Goal: Find specific page/section: Find specific page/section

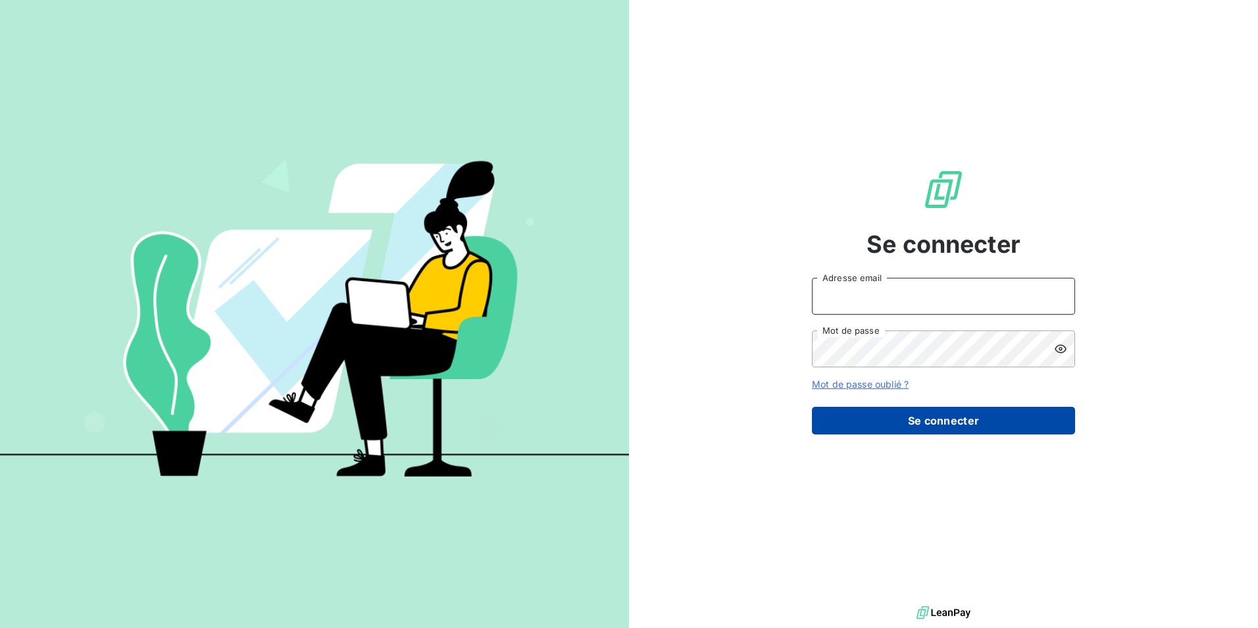
type input "[EMAIL_ADDRESS][DOMAIN_NAME]"
click at [981, 410] on button "Se connecter" at bounding box center [943, 421] width 263 height 28
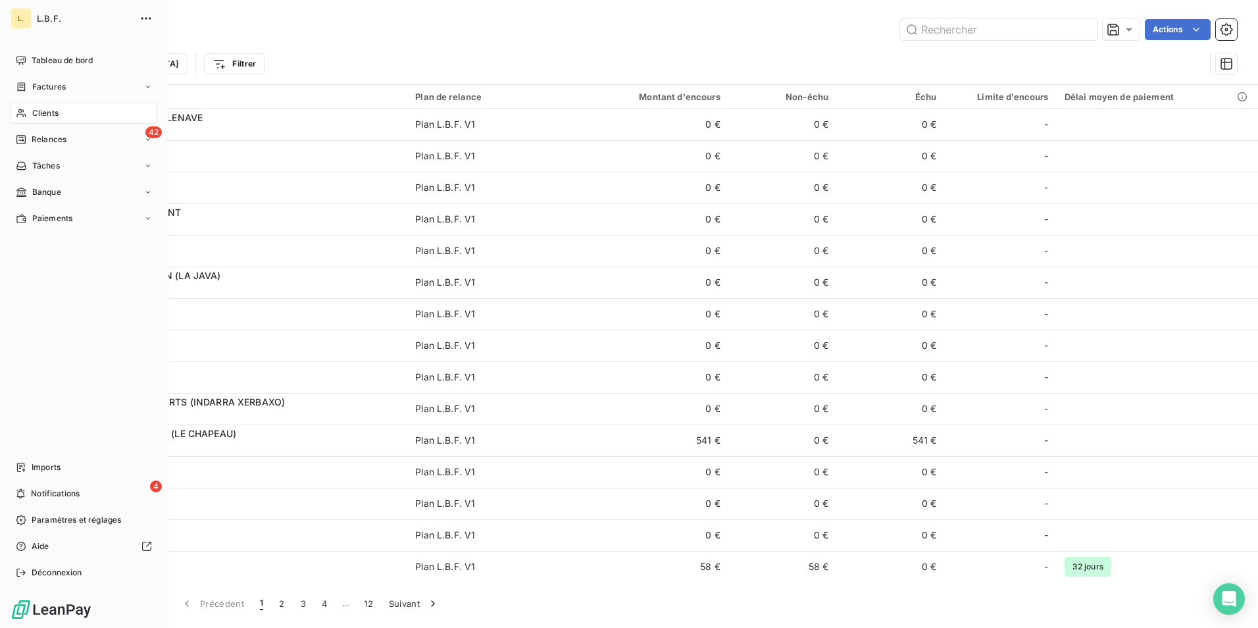
click at [45, 110] on span "Clients" at bounding box center [45, 113] width 26 height 12
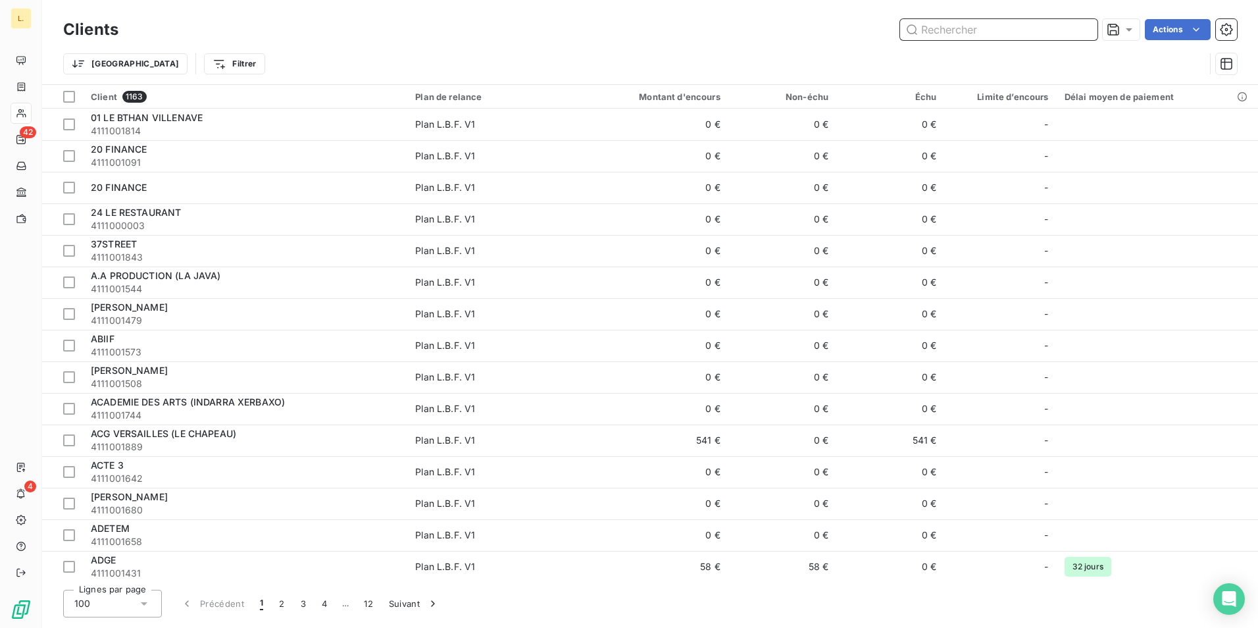
click at [976, 24] on input "text" at bounding box center [998, 29] width 197 height 21
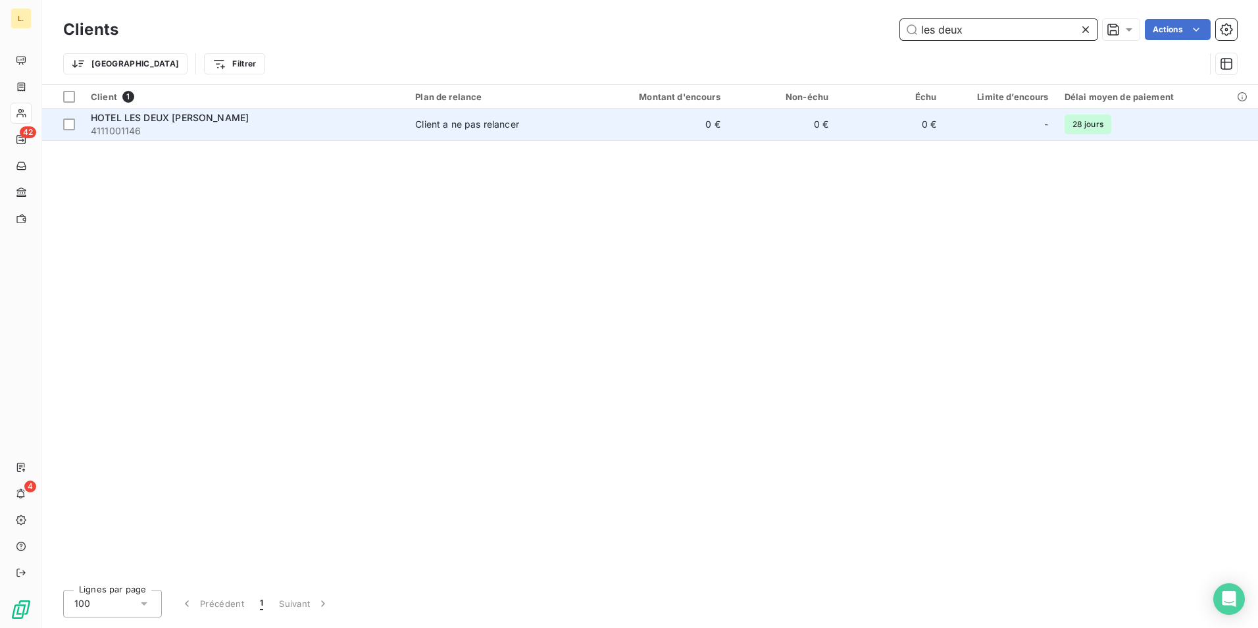
type input "les deux"
click at [482, 126] on div "Client a ne pas relancer" at bounding box center [467, 124] width 104 height 13
